Goal: Task Accomplishment & Management: Complete application form

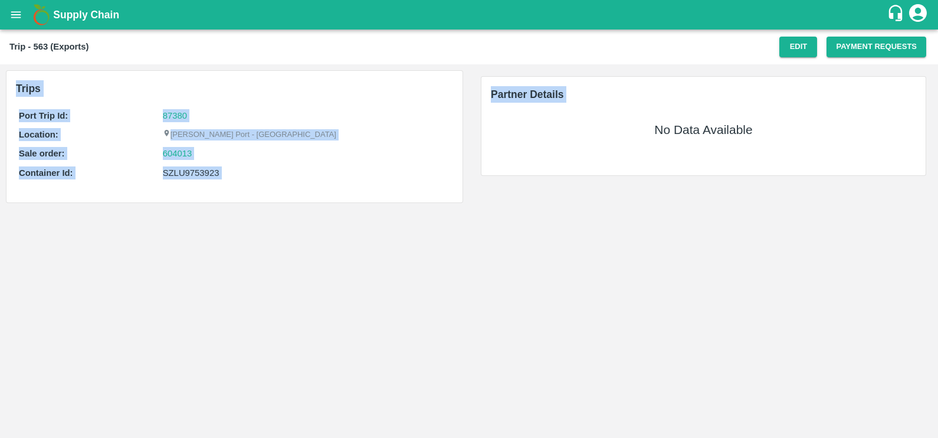
click at [561, 348] on main "Trip - 563 (Exports) Edit Payment Requests Trips Port Trip Id: 87380 Location: …" at bounding box center [469, 233] width 938 height 408
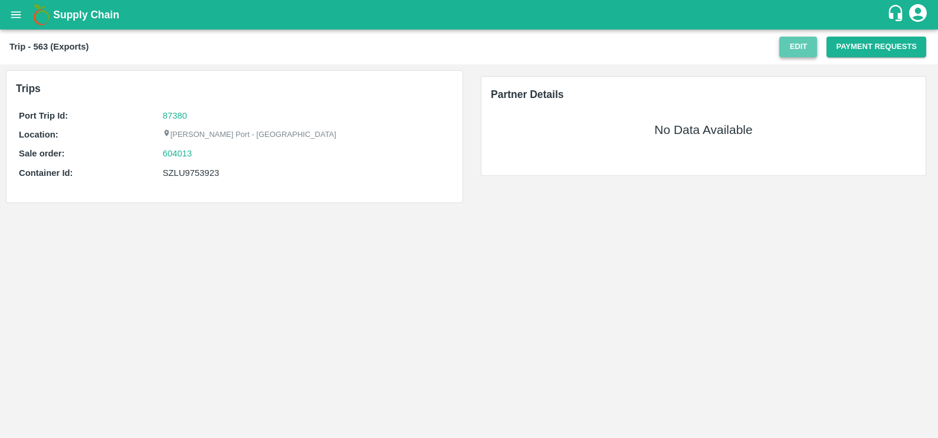
click at [796, 44] on button "Edit" at bounding box center [798, 47] width 38 height 21
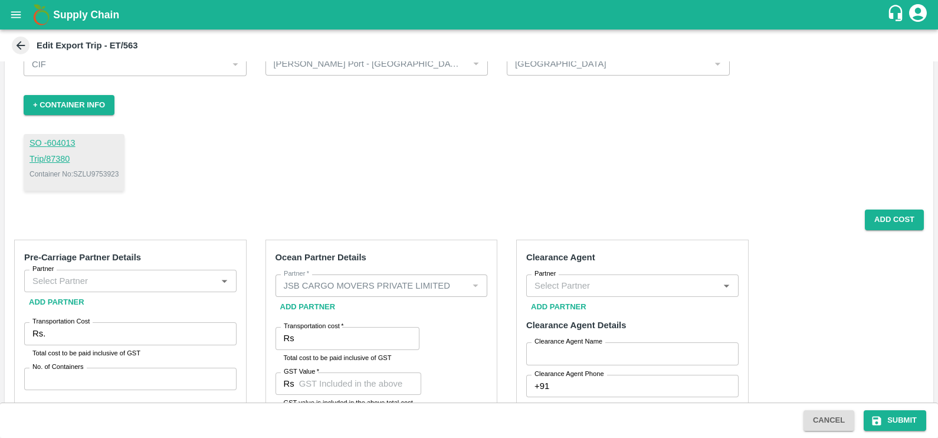
scroll to position [74, 0]
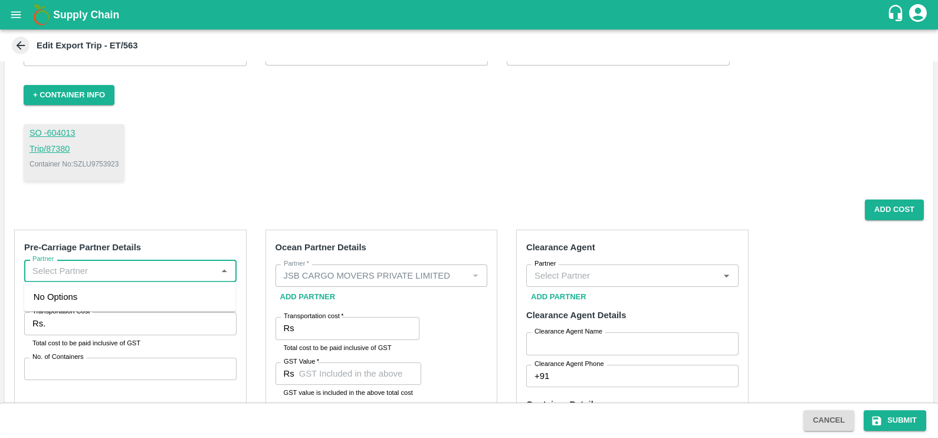
click at [158, 276] on input "Partner" at bounding box center [121, 270] width 186 height 15
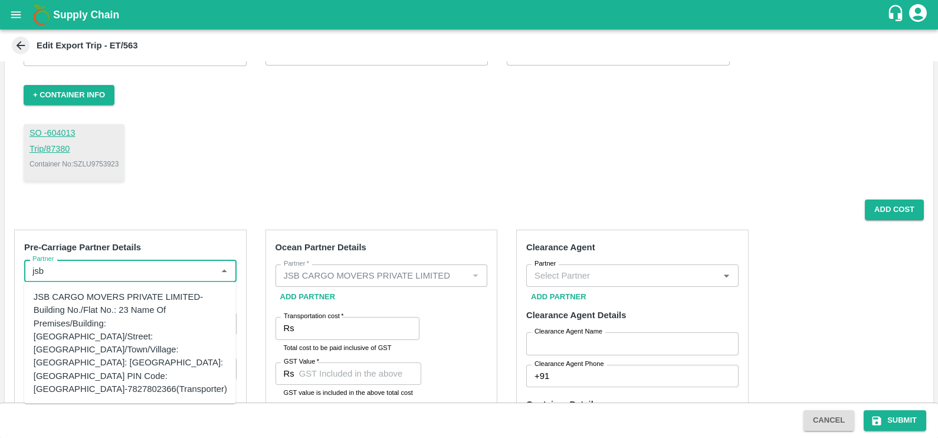
click at [119, 293] on div "JSB CARGO MOVERS PRIVATE LIMITED-Building No./Flat No.: 23 Name Of Premises/Bui…" at bounding box center [130, 342] width 193 height 105
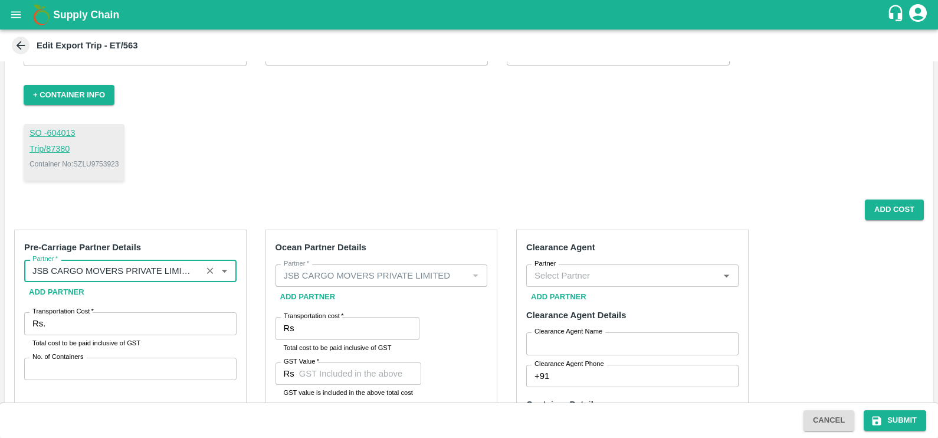
type input "JSB CARGO MOVERS PRIVATE LIMITED-Building No./Flat No.: 23 Name Of Premises/Bui…"
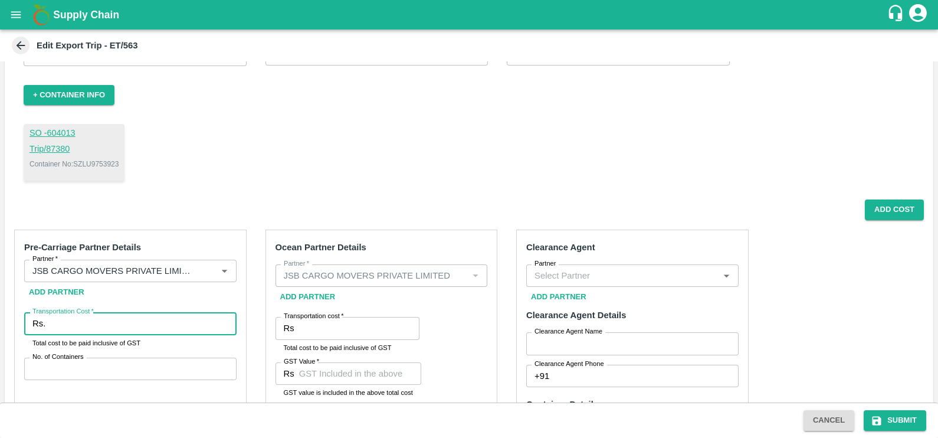
drag, startPoint x: 122, startPoint y: 316, endPoint x: 134, endPoint y: 301, distance: 18.9
click at [123, 316] on input "Transportation Cost   *" at bounding box center [143, 323] width 186 height 22
type input "47090"
click at [136, 366] on input "No. of Containers" at bounding box center [130, 368] width 212 height 22
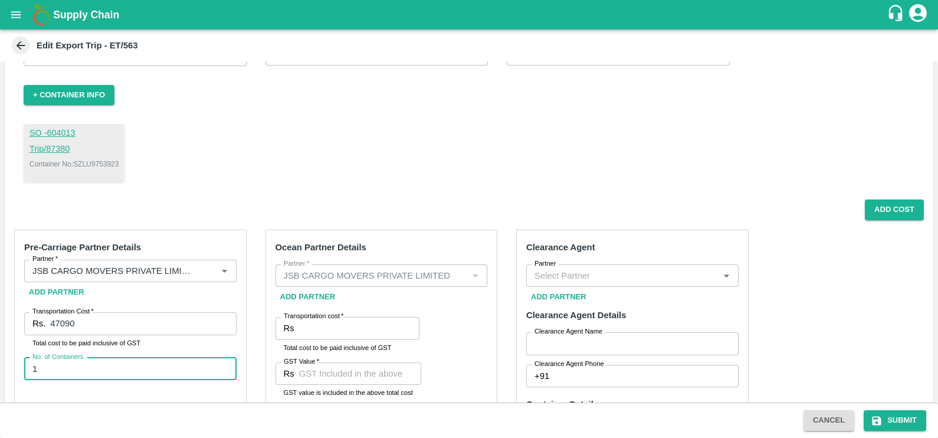
type input "1"
click at [369, 328] on input "Transportation cost   *" at bounding box center [359, 328] width 120 height 22
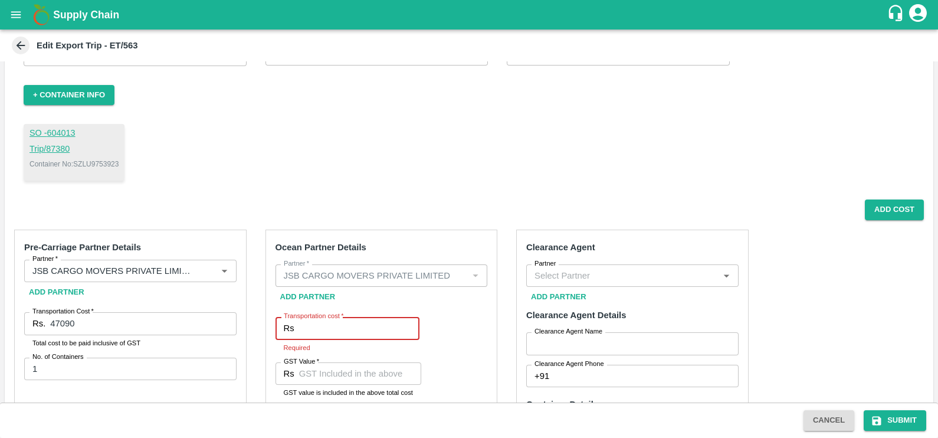
paste input "139168.18"
type input "139168.18"
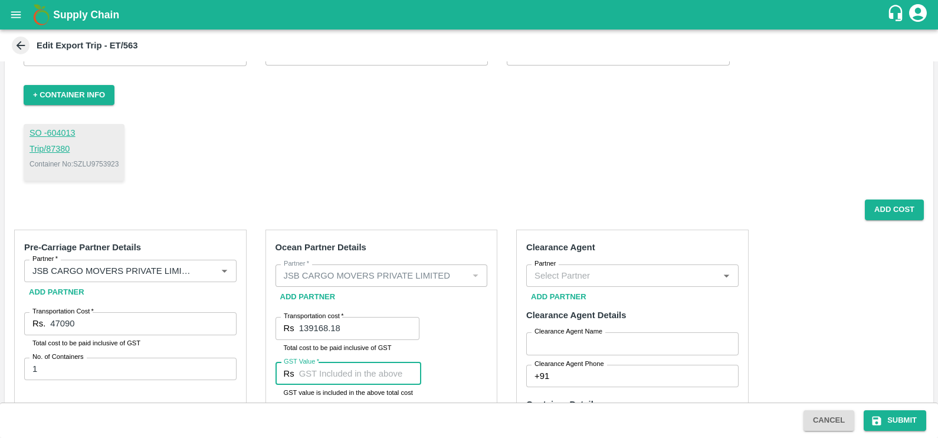
click at [345, 377] on input "GST Value   *" at bounding box center [360, 373] width 122 height 22
paste input "12250.78"
type input "12250.78"
click at [637, 270] on input "Partner" at bounding box center [623, 275] width 186 height 15
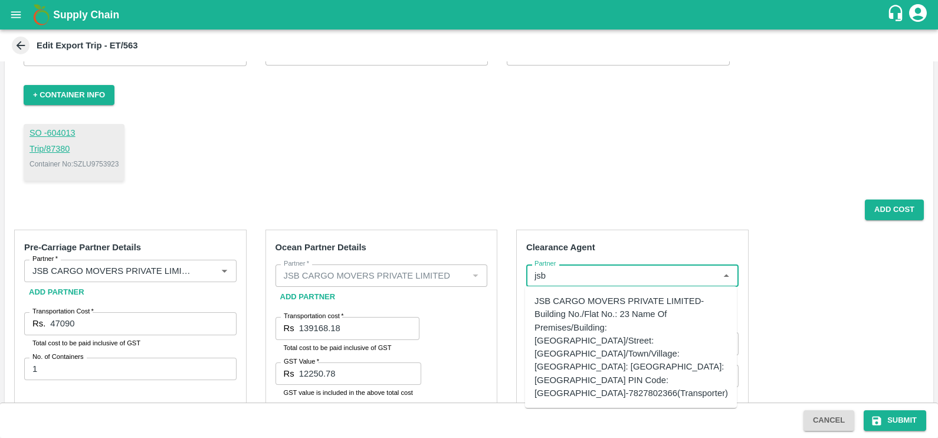
click at [643, 299] on div "JSB CARGO MOVERS PRIVATE LIMITED-Building No./Flat No.: 23 Name Of Premises/Bui…" at bounding box center [630, 346] width 193 height 105
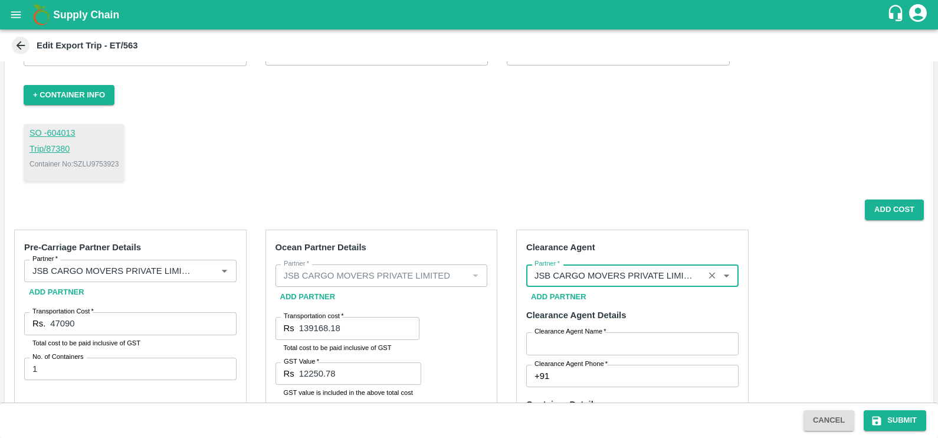
type input "JSB CARGO MOVERS PRIVATE LIMITED-Building No./Flat No.: 23 Name Of Premises/Bui…"
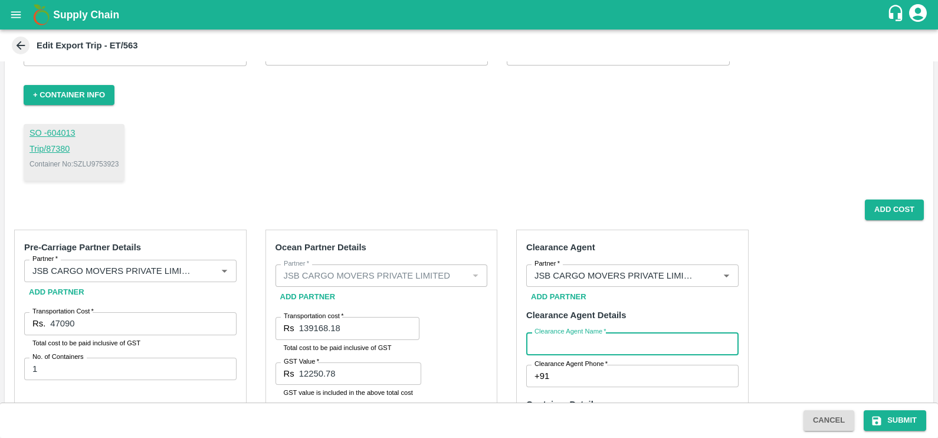
click at [572, 348] on input "Clearance Agent Name   *" at bounding box center [632, 343] width 212 height 22
type input "SHARAD"
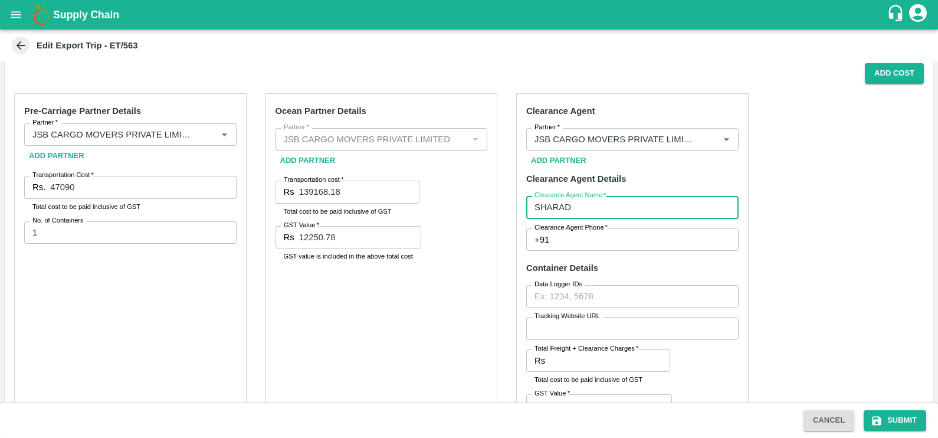
scroll to position [219, 0]
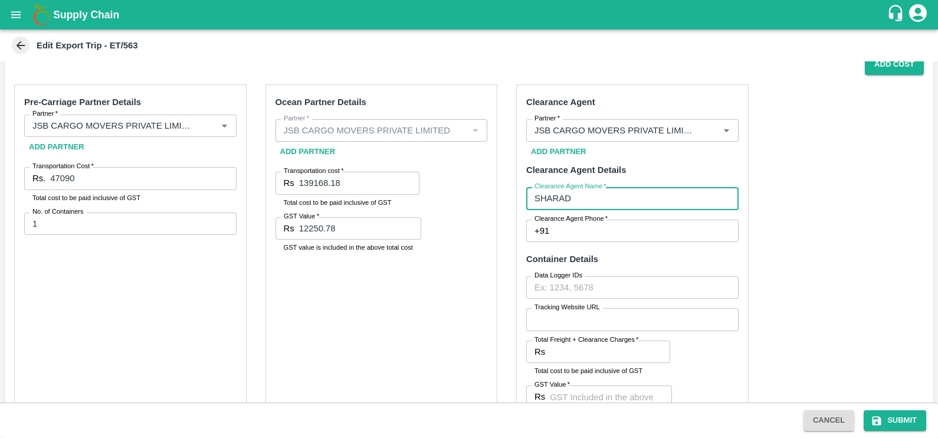
click at [598, 231] on input "Clearance Agent Phone   *" at bounding box center [646, 230] width 184 height 22
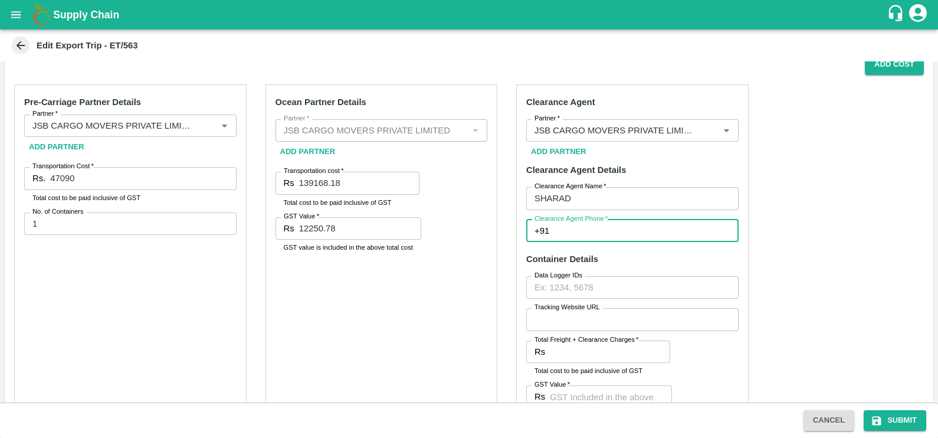
type input "8693821906"
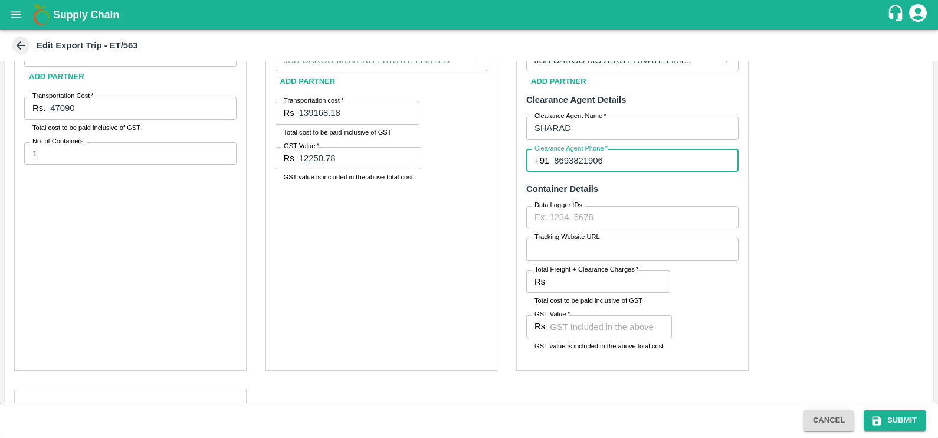
scroll to position [290, 0]
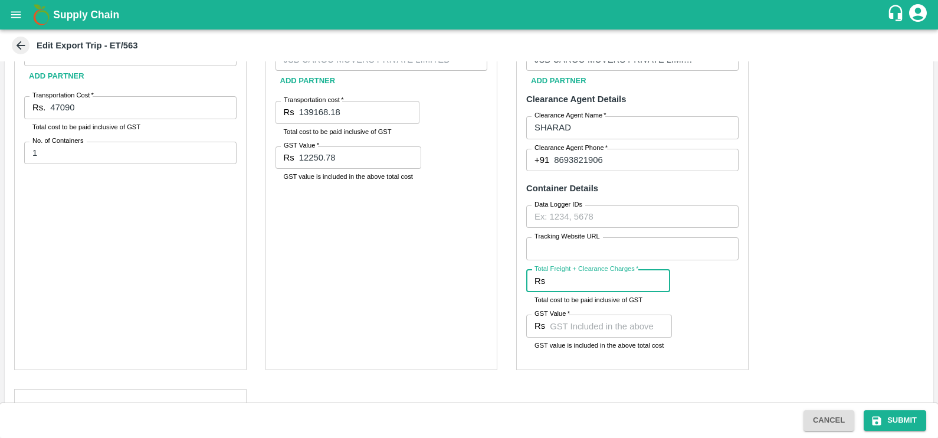
click at [568, 287] on input "Total Freight + Clearance Charges   *" at bounding box center [610, 281] width 120 height 22
paste input "12250.78"
type input "1"
type input "5074"
click at [600, 330] on input "GST Value   *" at bounding box center [611, 325] width 122 height 22
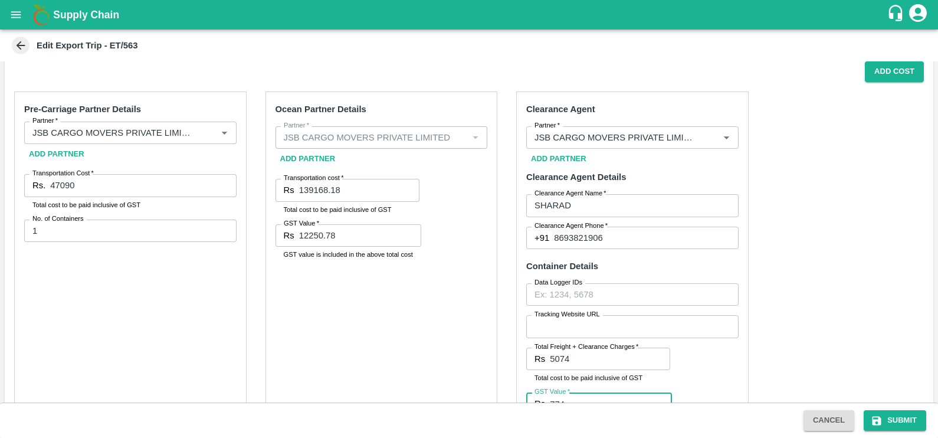
scroll to position [198, 0]
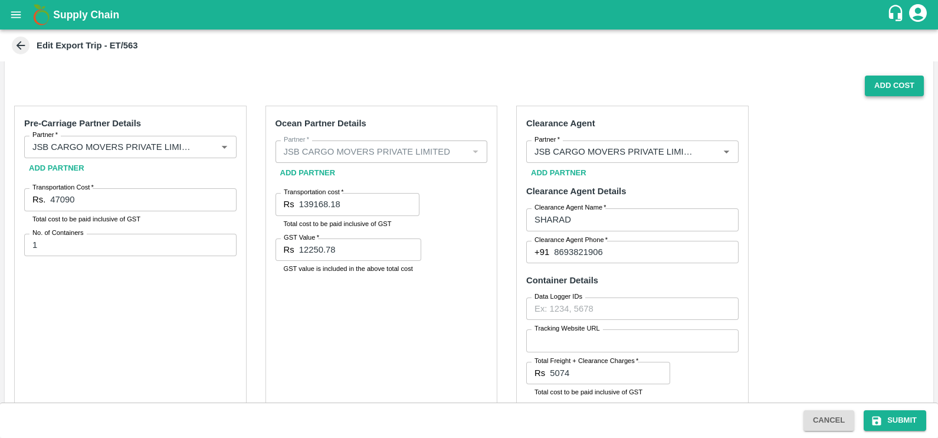
type input "774"
click at [888, 77] on button "Add Cost" at bounding box center [894, 85] width 59 height 21
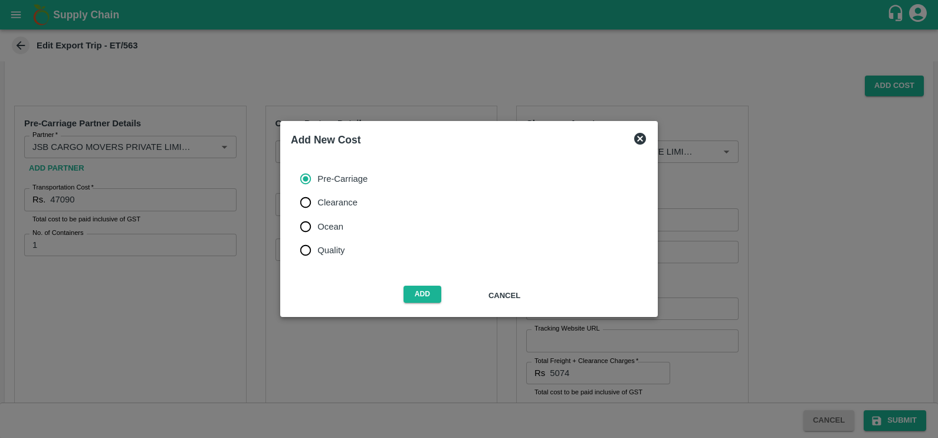
click at [316, 232] on input "Ocean" at bounding box center [306, 227] width 24 height 24
radio input "true"
click at [409, 304] on span "Add" at bounding box center [422, 295] width 38 height 21
click at [412, 299] on button "Add" at bounding box center [422, 293] width 38 height 17
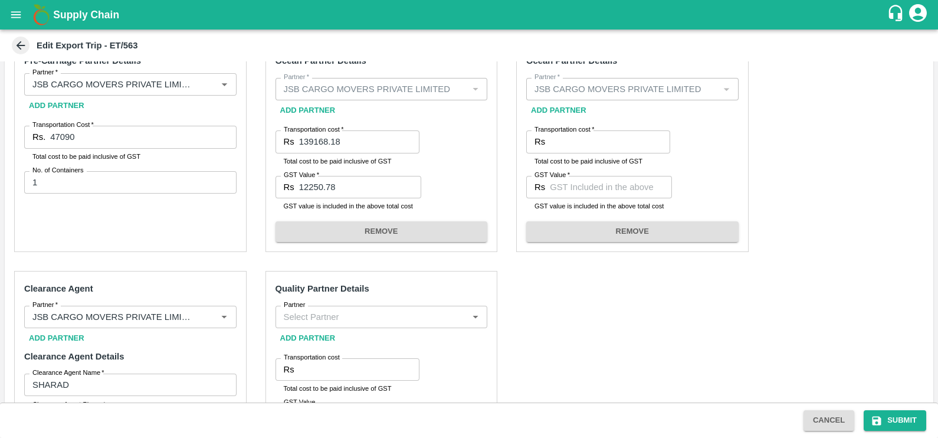
scroll to position [262, 0]
click at [592, 146] on input "Transportation cost   *" at bounding box center [610, 140] width 120 height 22
type input "45000"
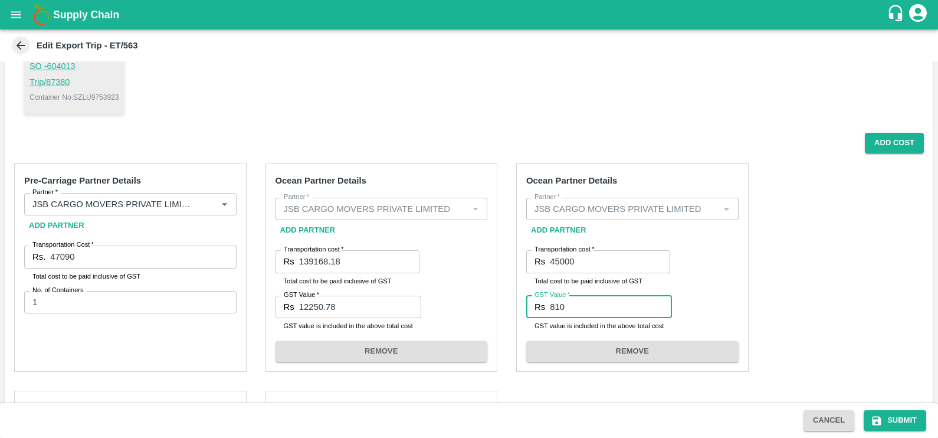
scroll to position [142, 0]
type input "810"
click at [885, 136] on button "Add Cost" at bounding box center [894, 142] width 59 height 21
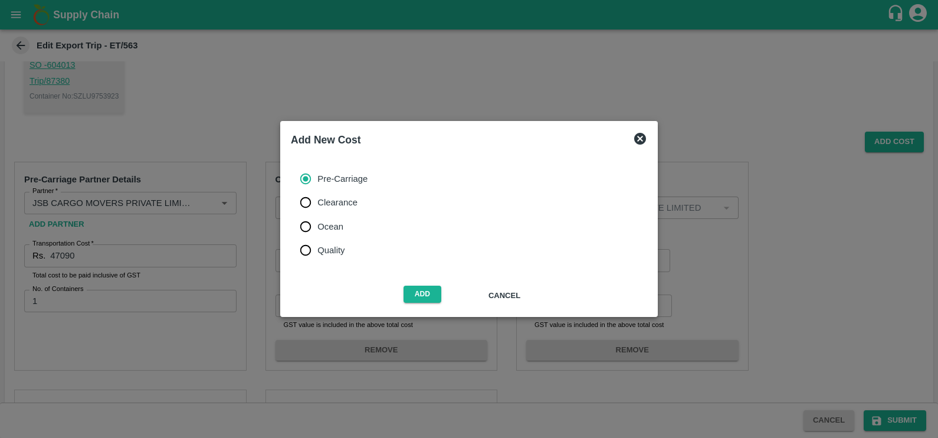
click at [333, 229] on span "Ocean" at bounding box center [330, 226] width 26 height 13
click at [317, 229] on input "Ocean" at bounding box center [306, 227] width 24 height 24
radio input "true"
click at [425, 295] on button "Add" at bounding box center [422, 293] width 38 height 17
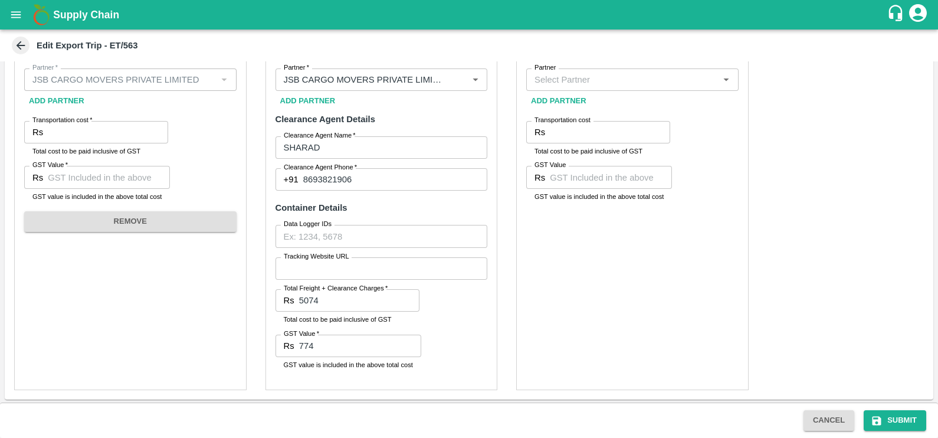
scroll to position [456, 0]
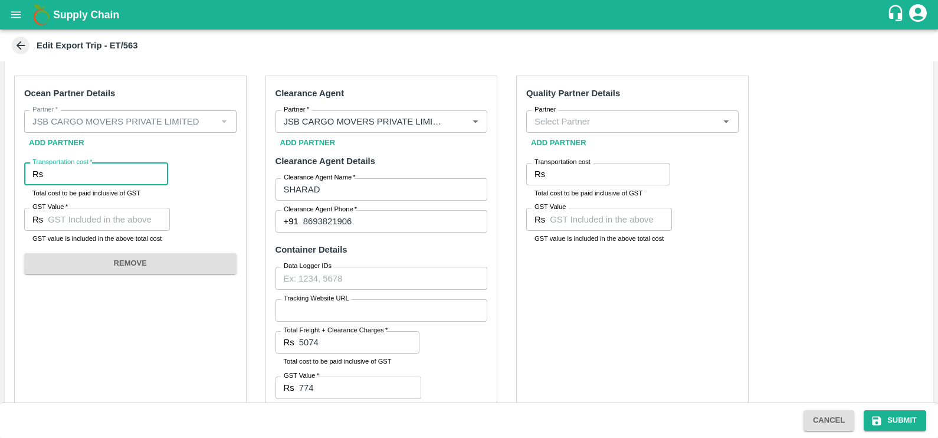
click at [114, 169] on input "Transportation cost   *" at bounding box center [108, 174] width 120 height 22
type input "1"
type input "22000"
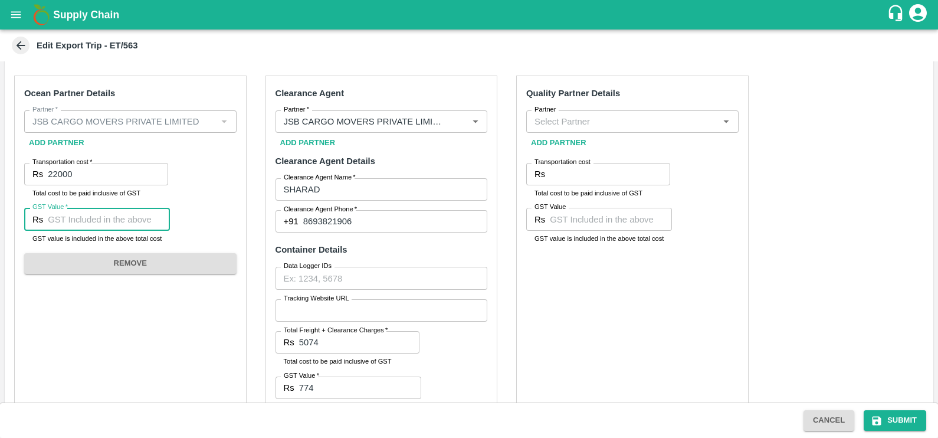
click at [113, 216] on input "GST Value   *" at bounding box center [109, 219] width 122 height 22
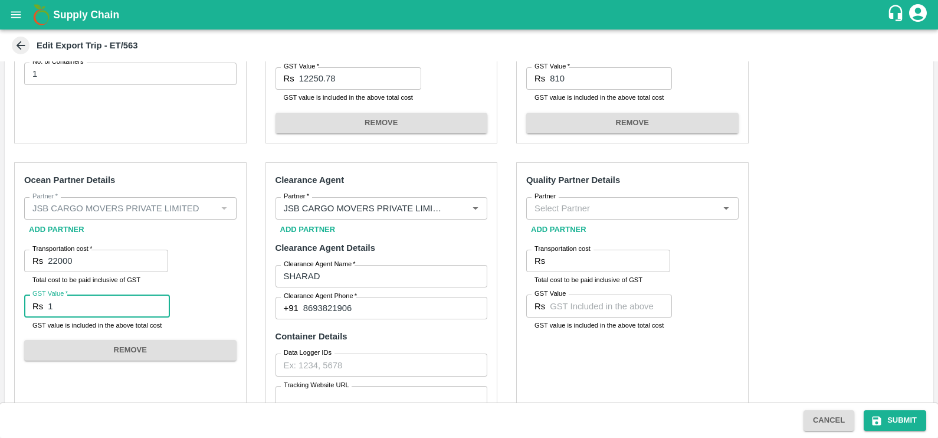
scroll to position [388, 0]
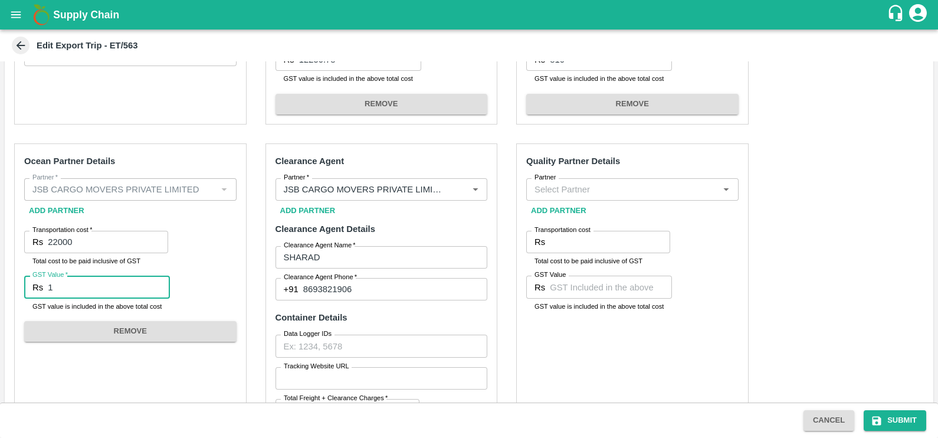
type input "1"
click at [68, 254] on div "Transportation cost   * Rs 22000 Transportation cost Total cost to be paid incl…" at bounding box center [96, 249] width 144 height 36
click at [78, 284] on input "1" at bounding box center [109, 286] width 122 height 22
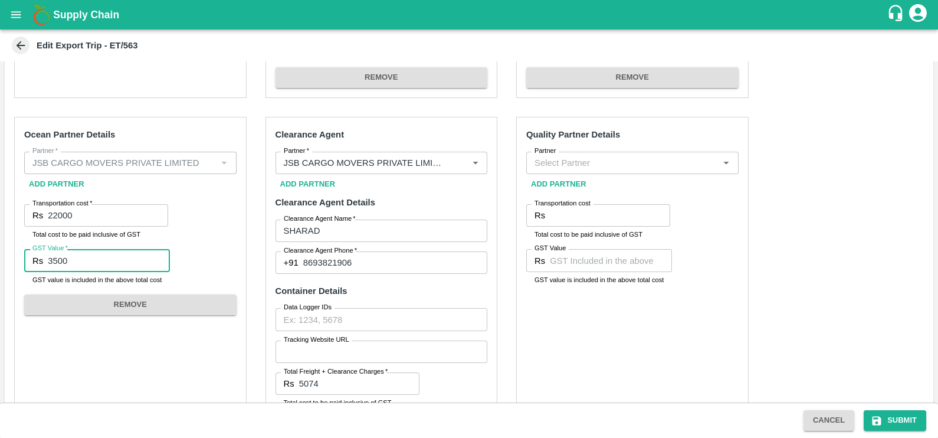
type input "3500"
click at [599, 156] on input "Partner" at bounding box center [623, 162] width 186 height 15
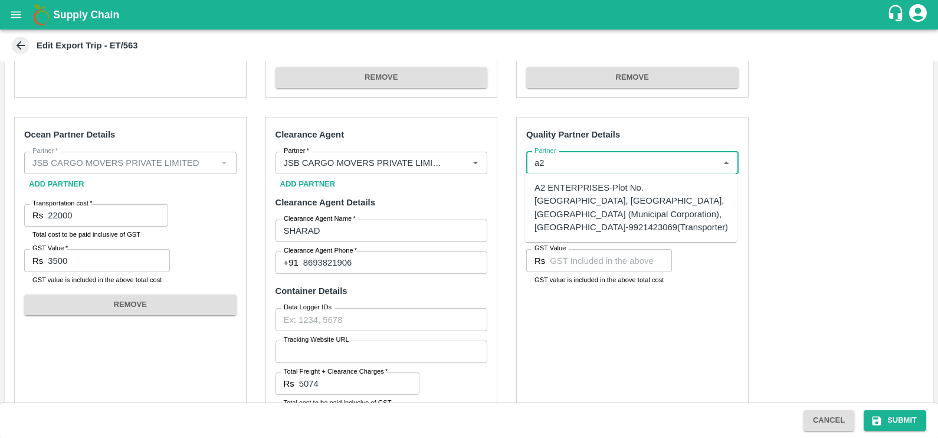
click at [612, 224] on div "A2 ENTERPRISES-Plot No.[GEOGRAPHIC_DATA], [GEOGRAPHIC_DATA], [GEOGRAPHIC_DATA] …" at bounding box center [630, 207] width 193 height 52
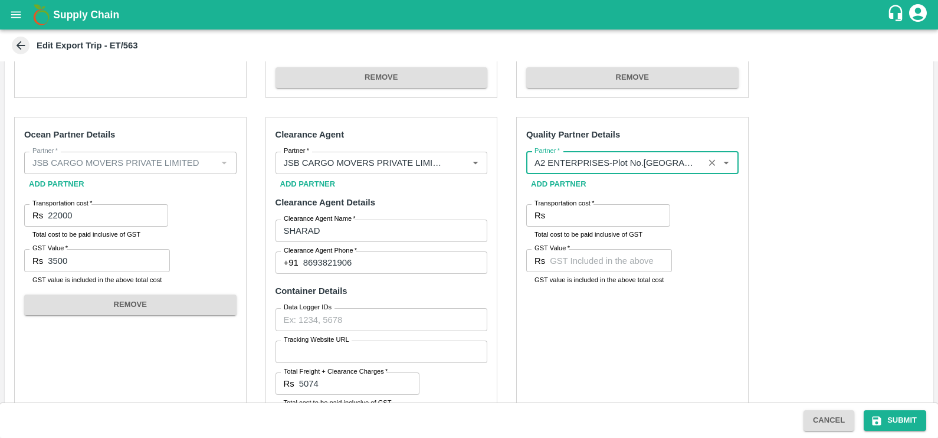
type input "A2 ENTERPRISES-Plot No.[GEOGRAPHIC_DATA], [GEOGRAPHIC_DATA], [GEOGRAPHIC_DATA] …"
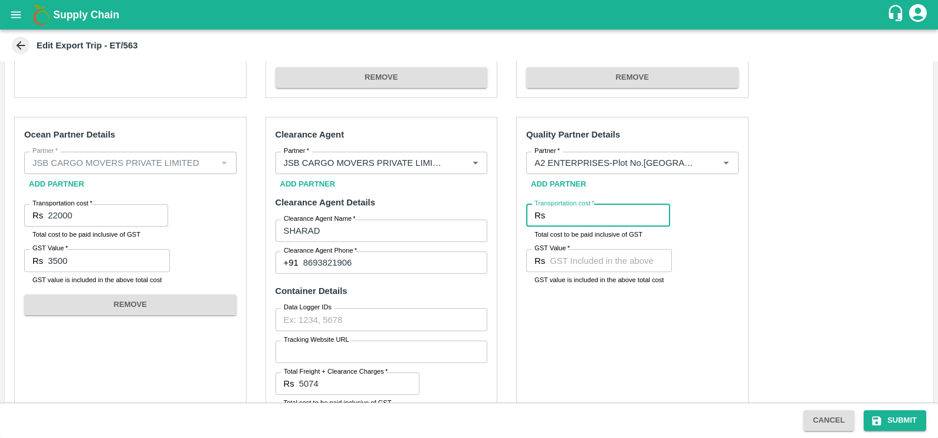
click at [593, 218] on input "Transportation cost   *" at bounding box center [610, 215] width 120 height 22
type input "1700"
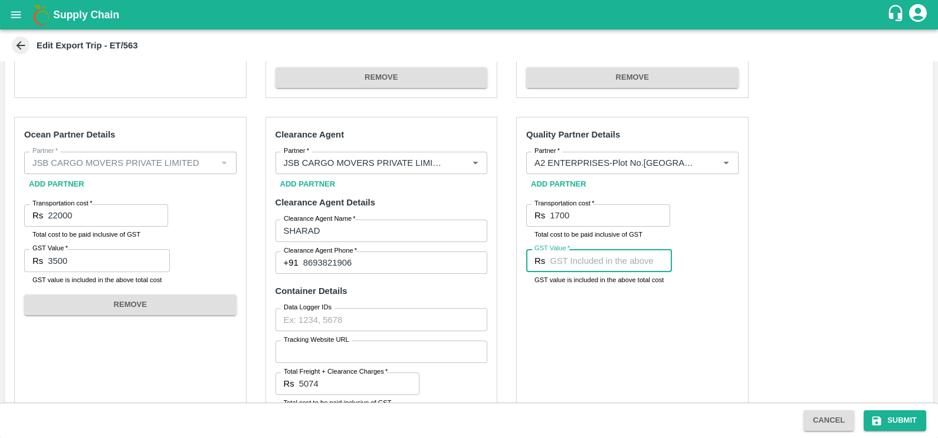
click at [599, 262] on input "GST Value   *" at bounding box center [611, 260] width 122 height 22
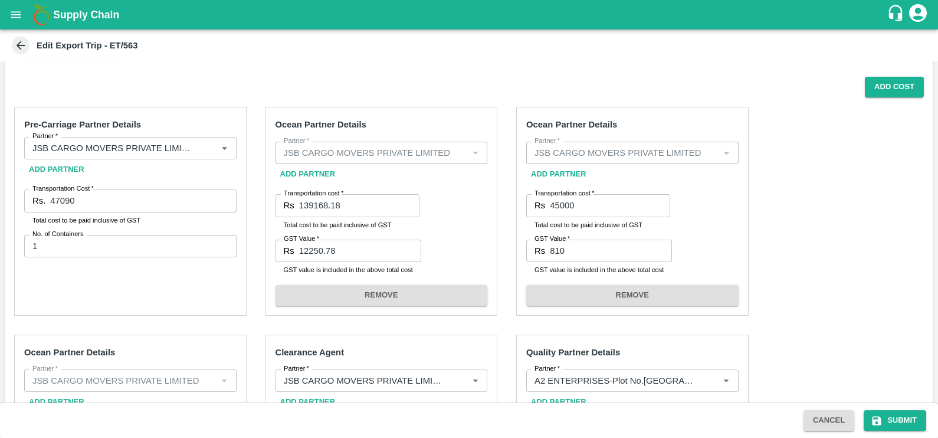
scroll to position [195, 0]
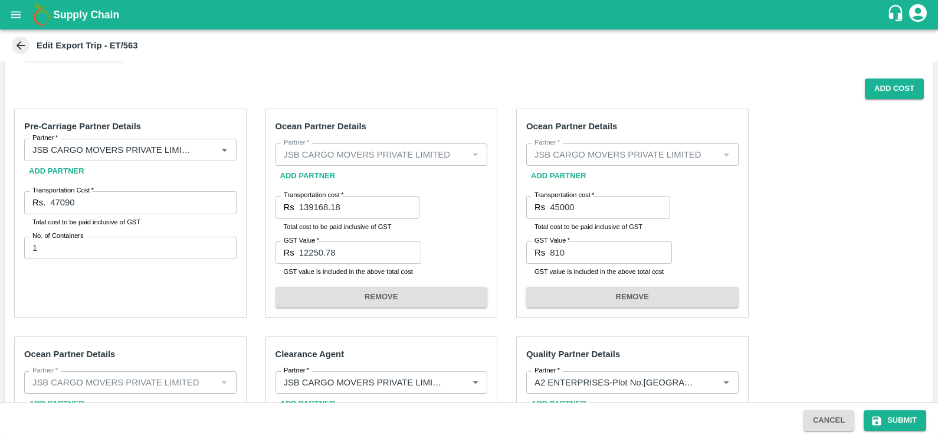
type input "00"
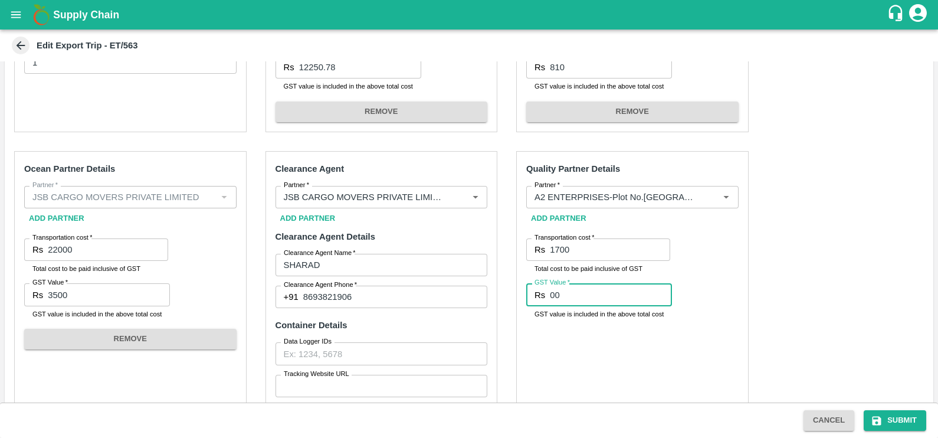
scroll to position [378, 0]
click at [895, 415] on button "Submit" at bounding box center [895, 420] width 63 height 21
